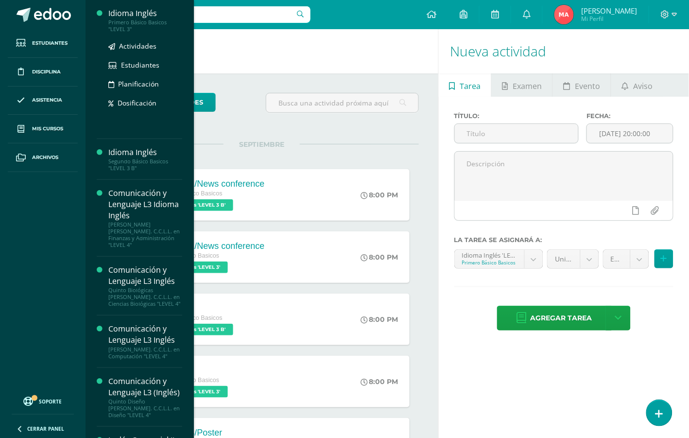
click at [148, 22] on div "Primero Básico Basicos "LEVEL 3"" at bounding box center [145, 26] width 74 height 14
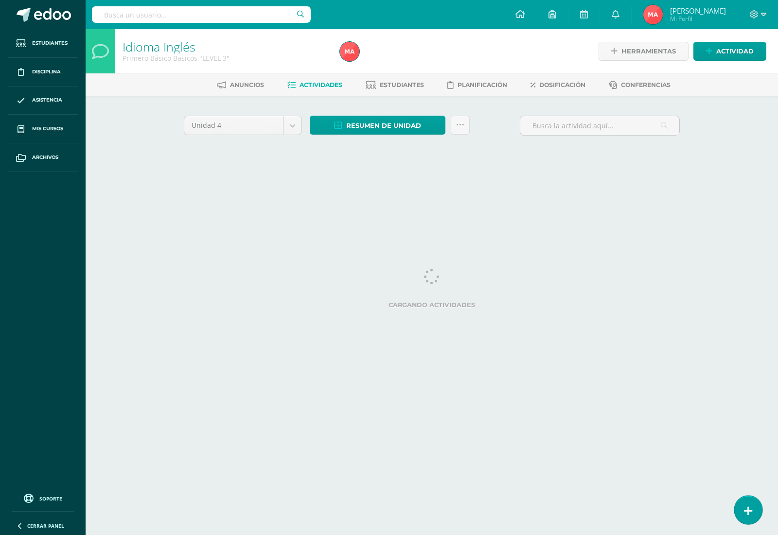
click at [752, 513] on link at bounding box center [748, 510] width 28 height 28
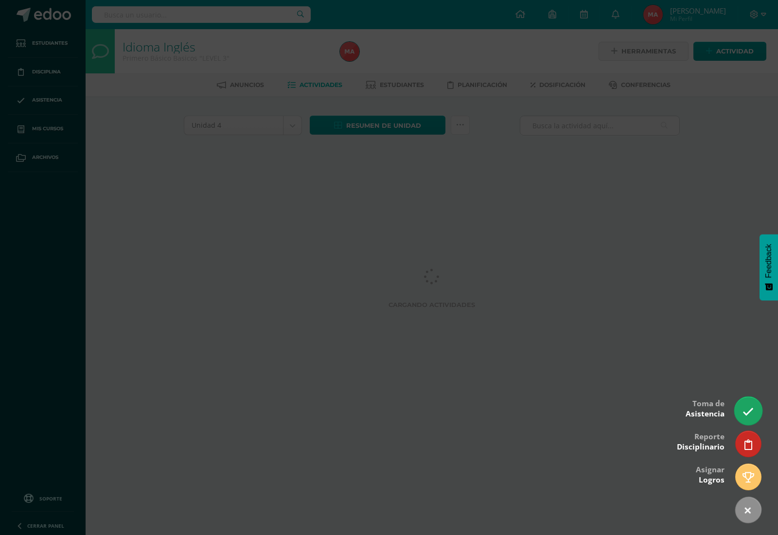
click at [745, 409] on icon at bounding box center [747, 411] width 11 height 11
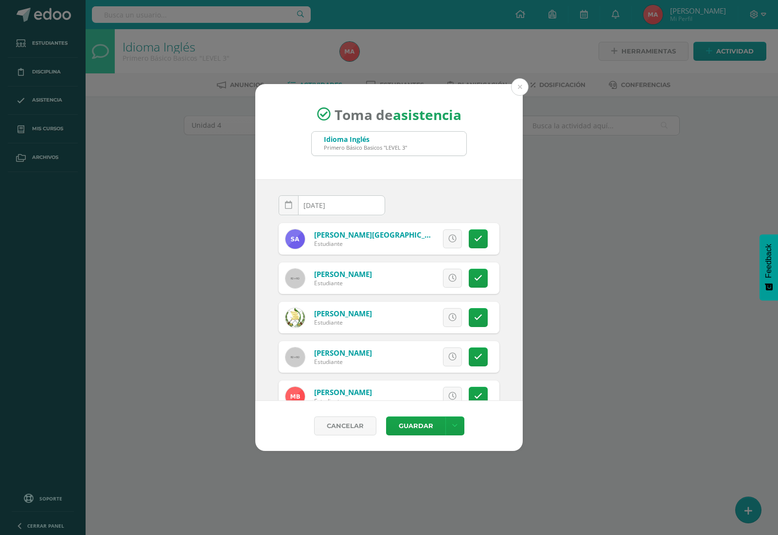
click at [511, 227] on div "[DATE] August, 2025 Mo Tu We Th Fr Sa Su 28 29 30 31 1 2 3 4 5 6 7 8 9 10 11 12…" at bounding box center [388, 290] width 267 height 222
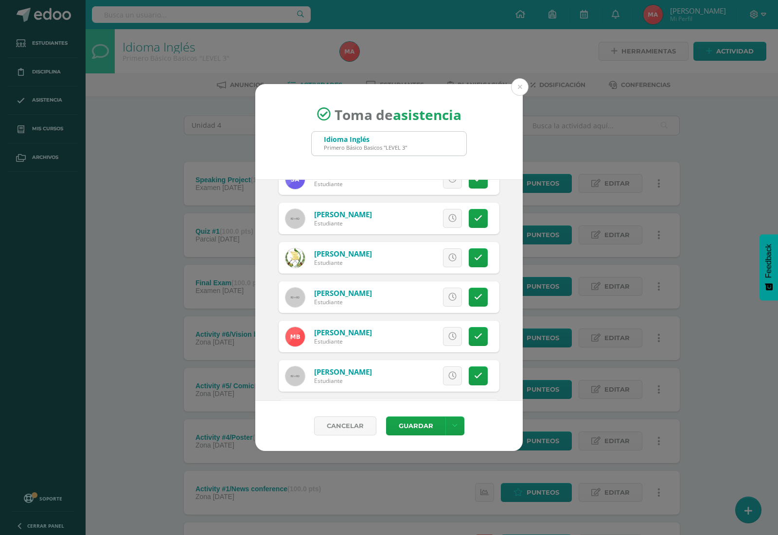
scroll to position [35, 0]
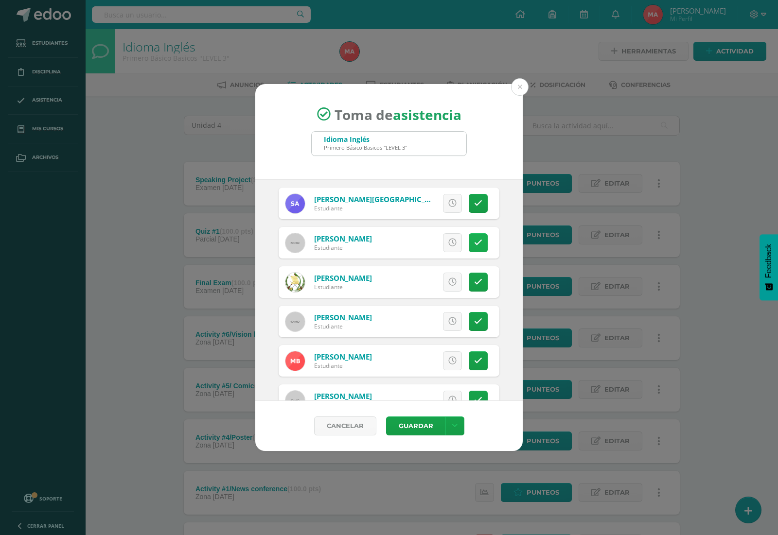
click at [471, 252] on link at bounding box center [478, 242] width 19 height 19
click at [473, 365] on link at bounding box center [478, 361] width 19 height 19
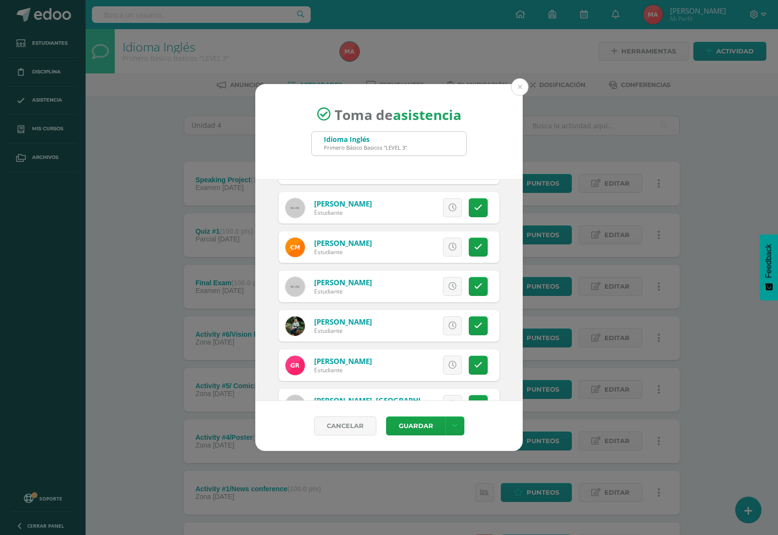
scroll to position [618, 0]
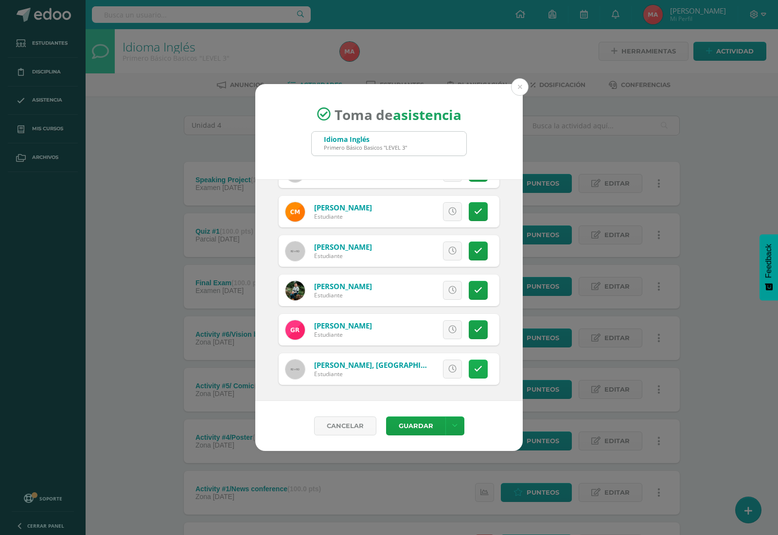
click at [474, 371] on icon at bounding box center [478, 369] width 8 height 8
click at [404, 426] on button "Guardar" at bounding box center [415, 426] width 59 height 19
